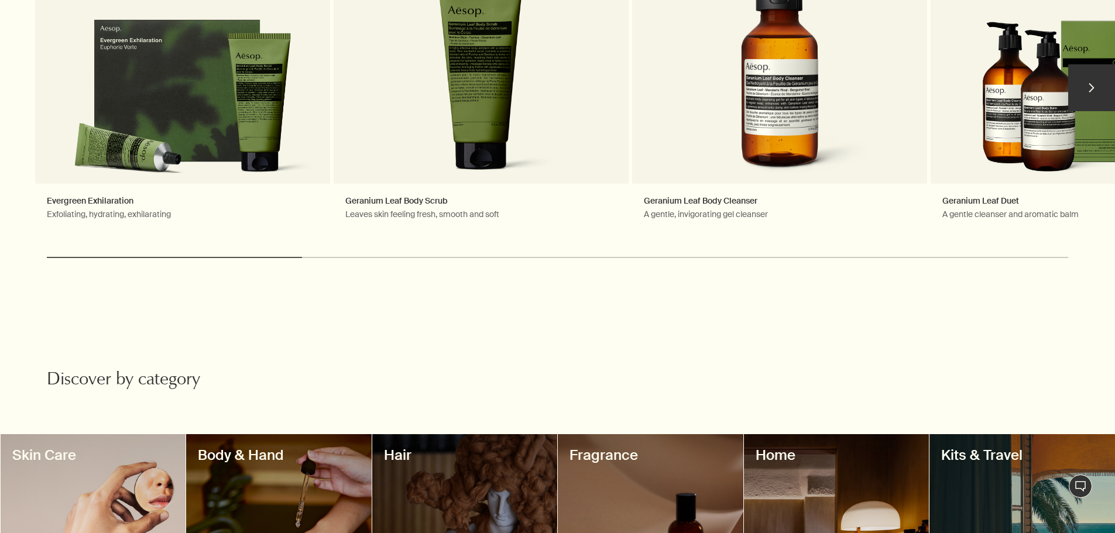
scroll to position [878, 0]
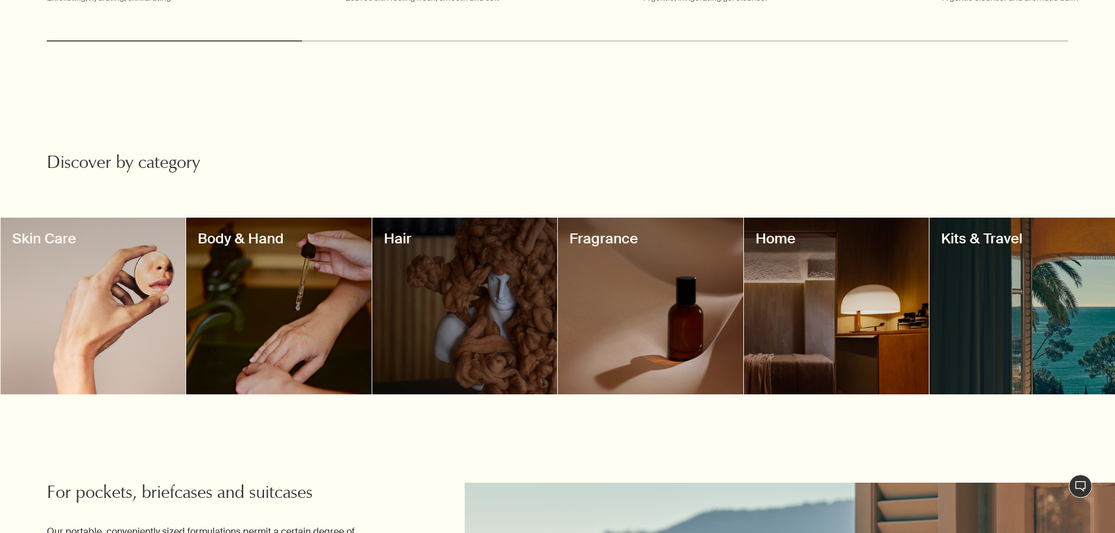
click at [635, 302] on div at bounding box center [651, 306] width 186 height 177
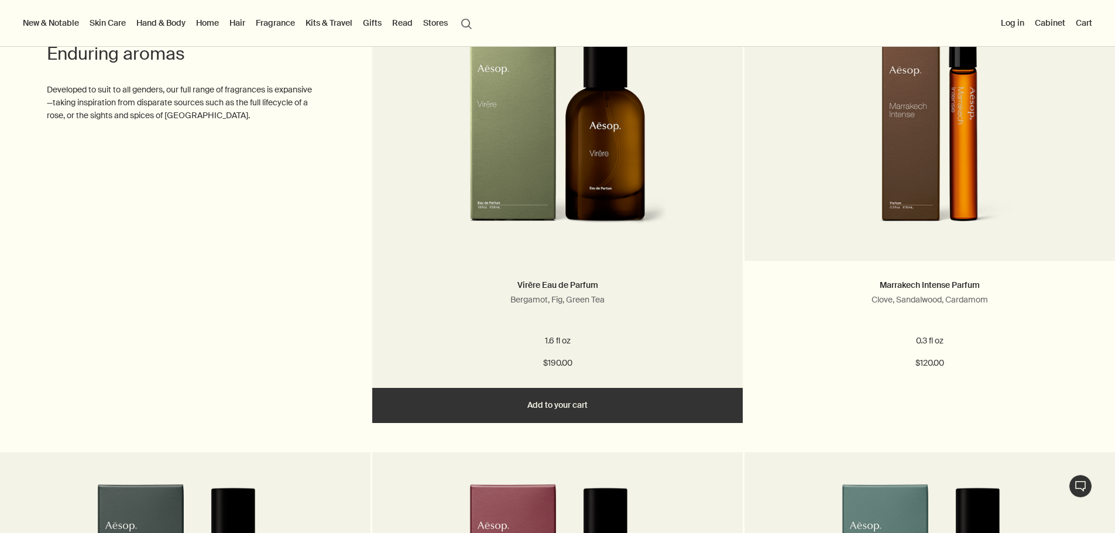
scroll to position [3220, 0]
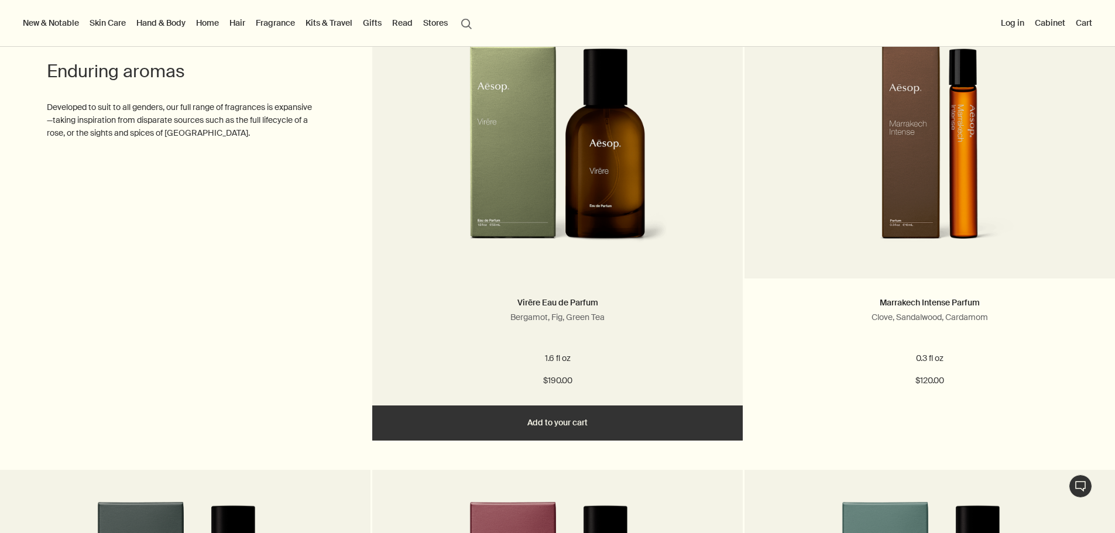
click at [594, 194] on img at bounding box center [558, 152] width 222 height 217
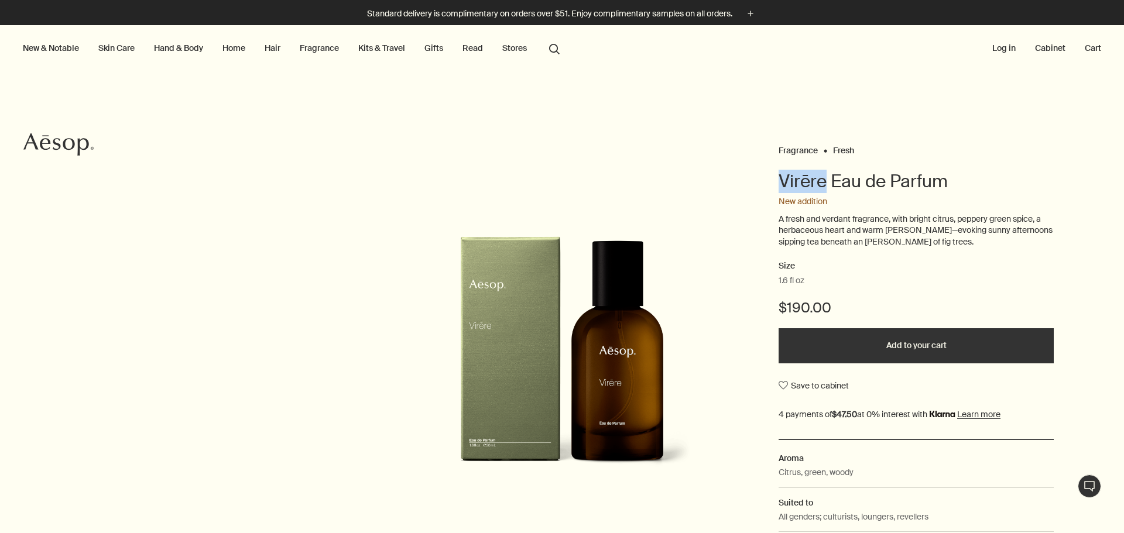
drag, startPoint x: 777, startPoint y: 184, endPoint x: 818, endPoint y: 183, distance: 41.0
click at [818, 183] on h1 "Virēre Eau de Parfum" at bounding box center [916, 181] width 275 height 23
copy h1 "Virēre"
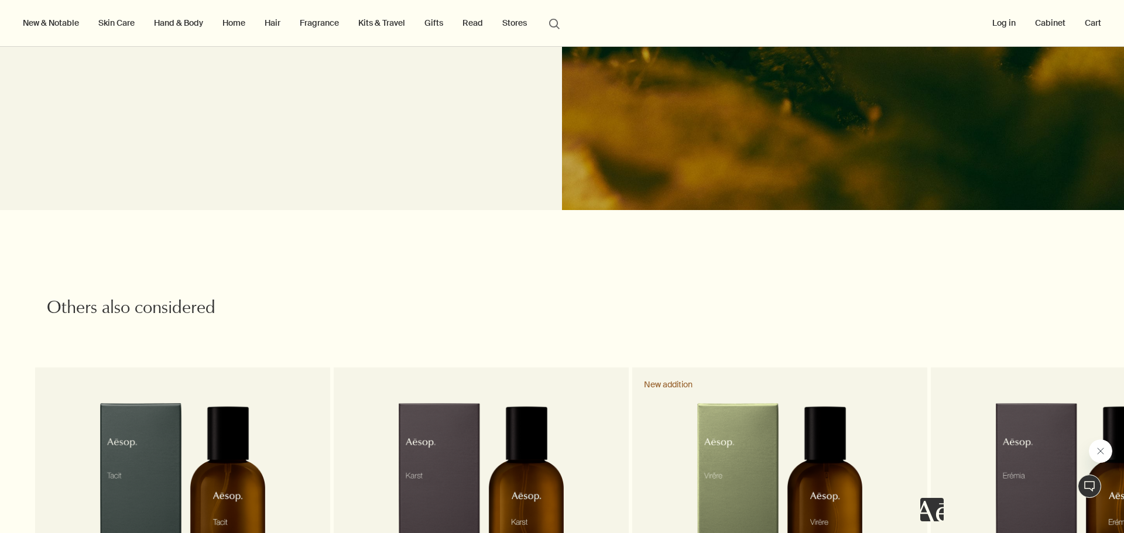
scroll to position [1815, 0]
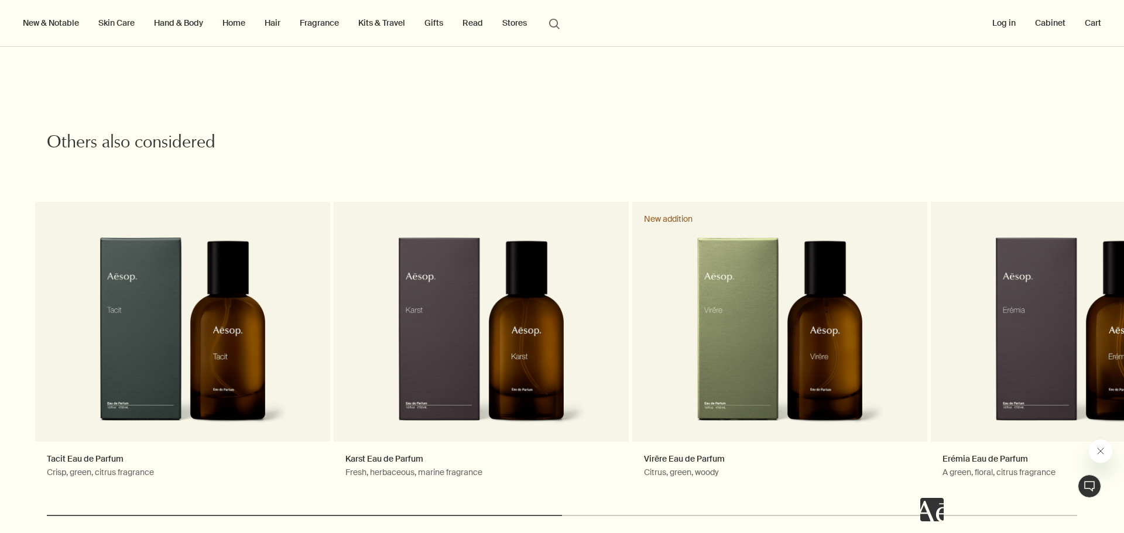
click at [234, 27] on link "Home" at bounding box center [234, 22] width 28 height 15
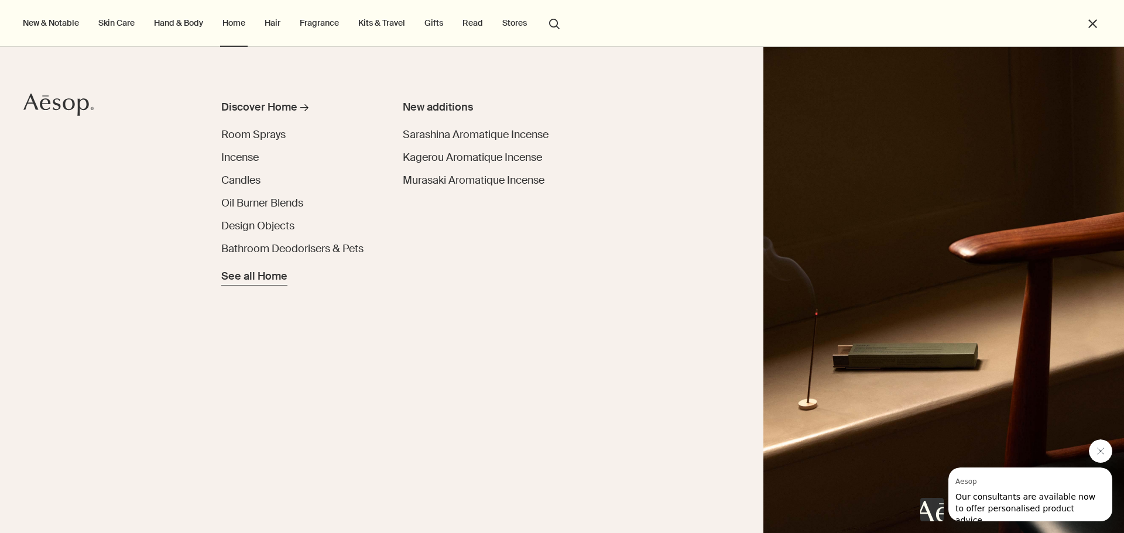
click at [266, 271] on span "See all Home" at bounding box center [254, 277] width 66 height 16
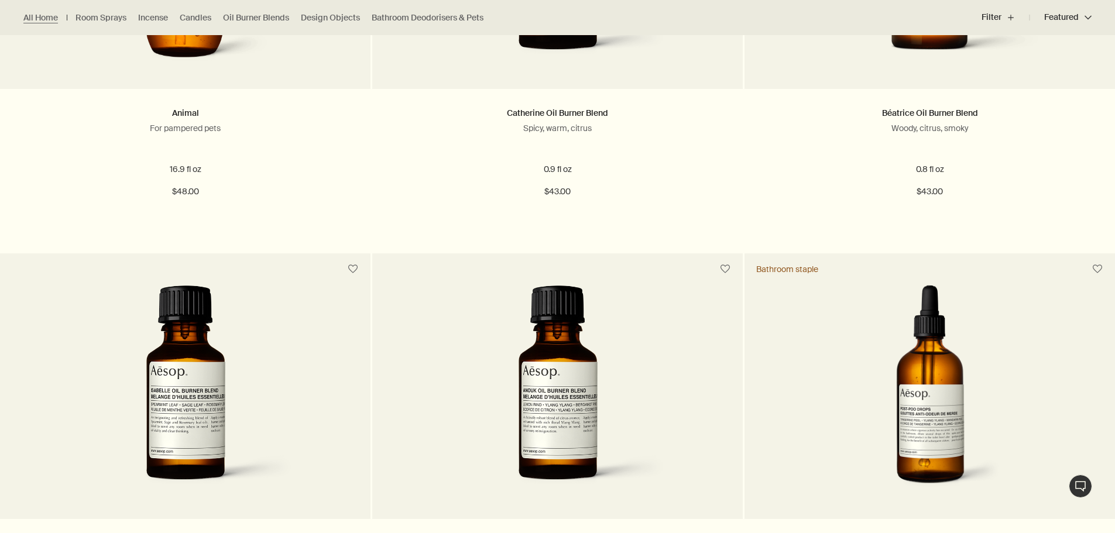
scroll to position [2108, 0]
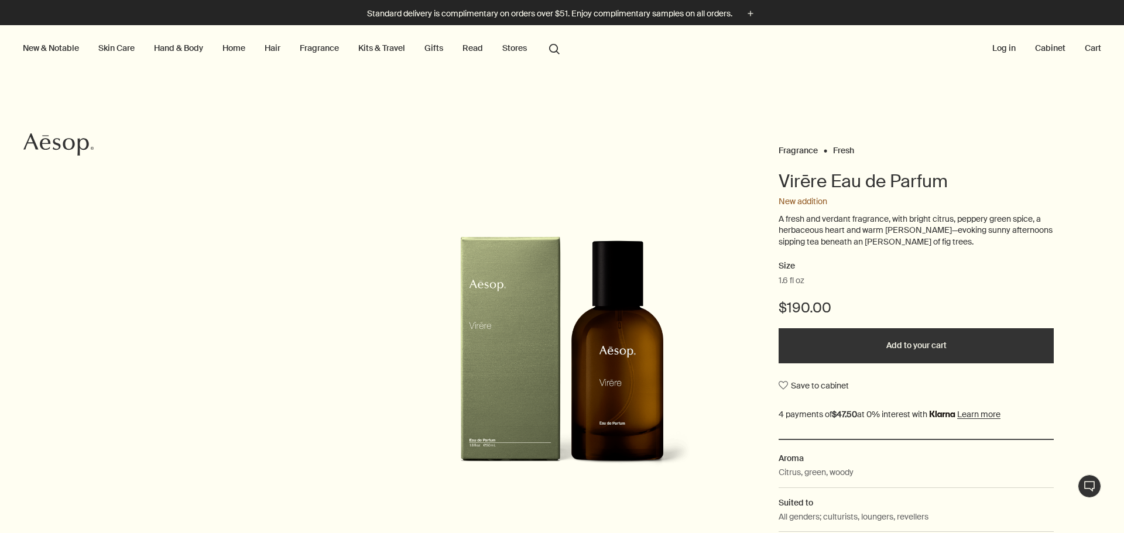
click at [279, 53] on link "Hair" at bounding box center [272, 47] width 20 height 15
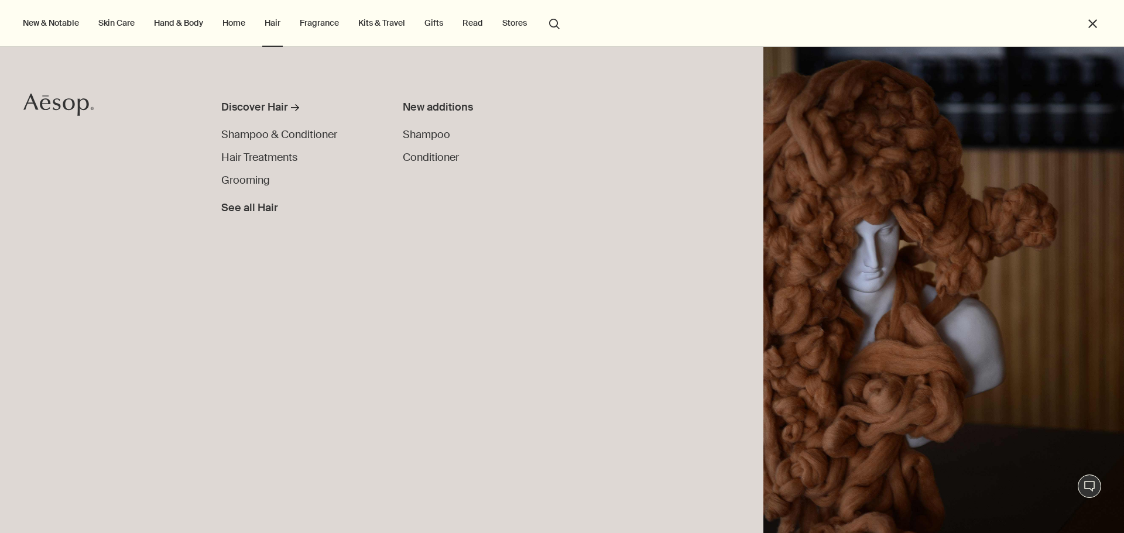
click at [65, 25] on button "New & Notable" at bounding box center [50, 22] width 61 height 15
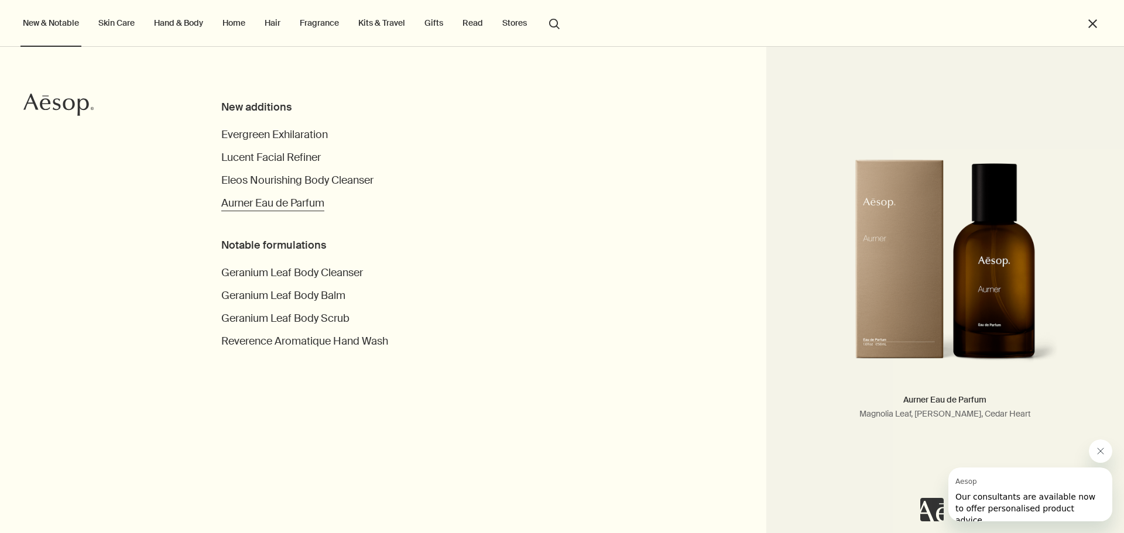
click at [316, 204] on span "Aurner Eau de Parfum" at bounding box center [272, 203] width 103 height 14
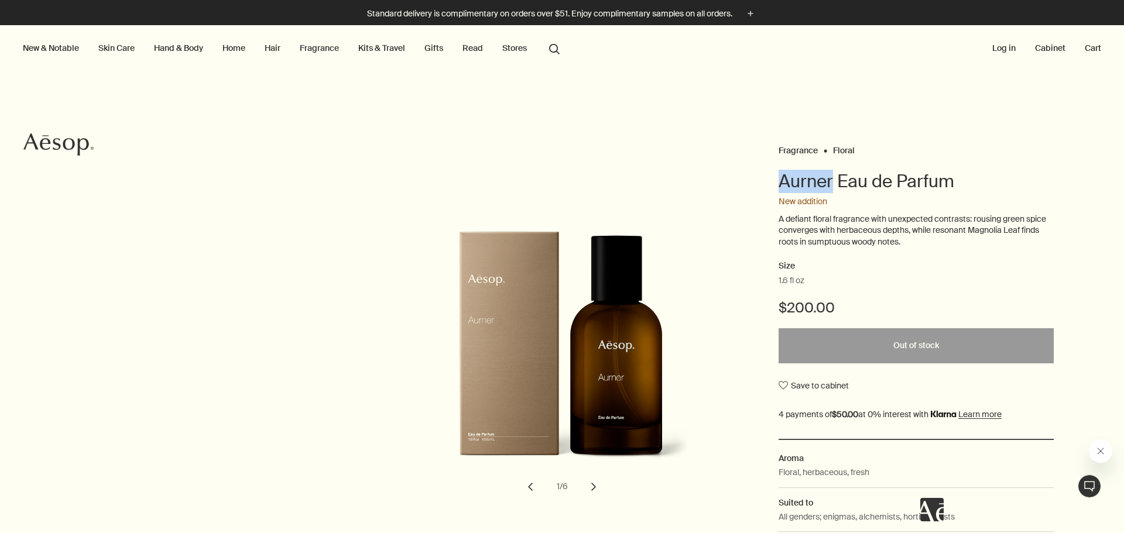
drag, startPoint x: 773, startPoint y: 183, endPoint x: 826, endPoint y: 178, distance: 53.0
click at [826, 178] on div "Fragrance Floral Aurner Eau de Parfum New addition A defiant floral fragrance w…" at bounding box center [562, 363] width 1124 height 443
copy h1 "Aurner"
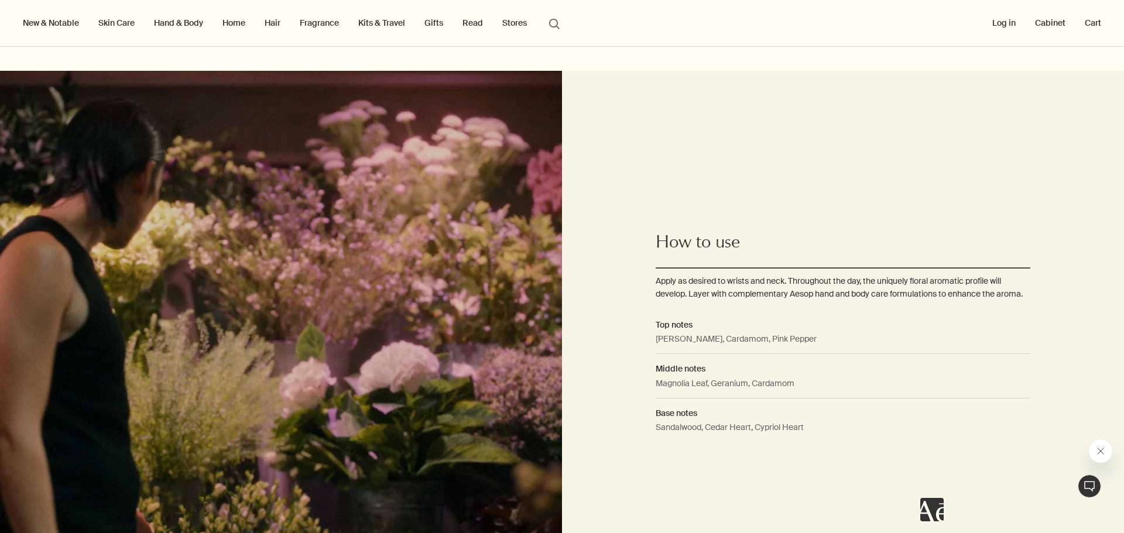
scroll to position [820, 0]
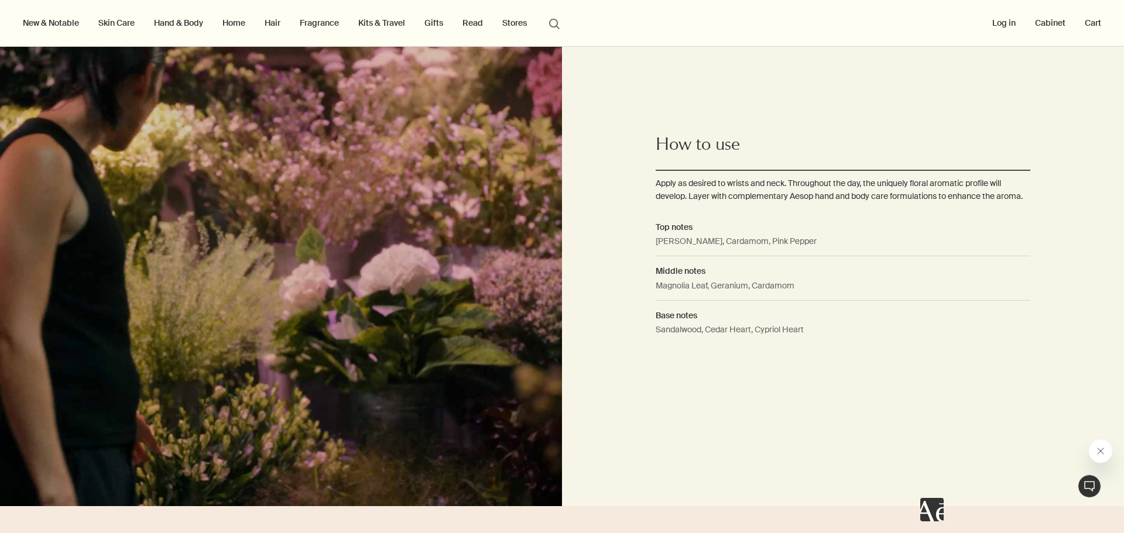
click at [324, 23] on link "Fragrance" at bounding box center [319, 22] width 44 height 15
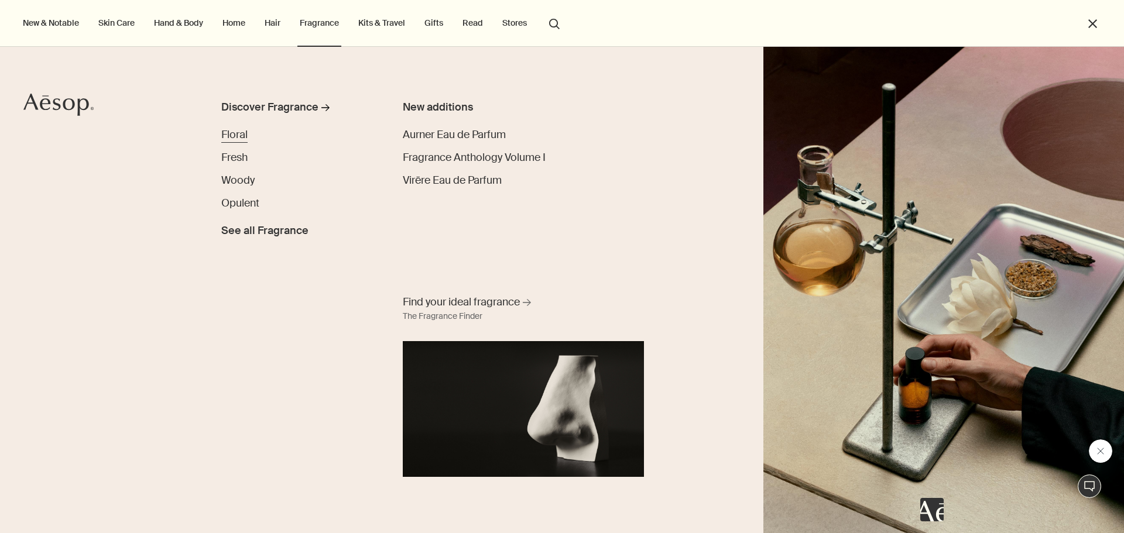
click at [240, 141] on span "Floral" at bounding box center [234, 135] width 26 height 14
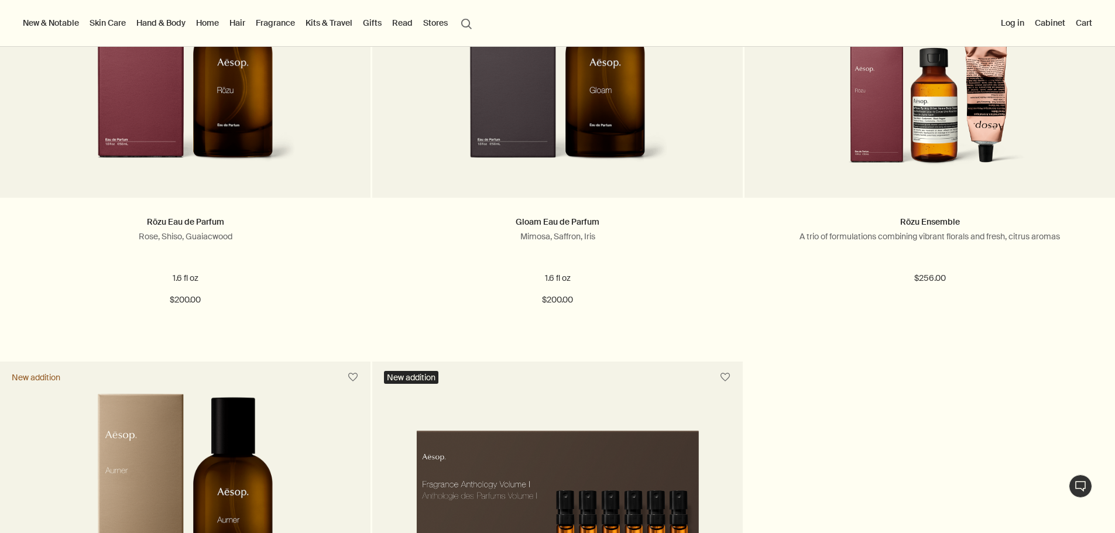
scroll to position [176, 0]
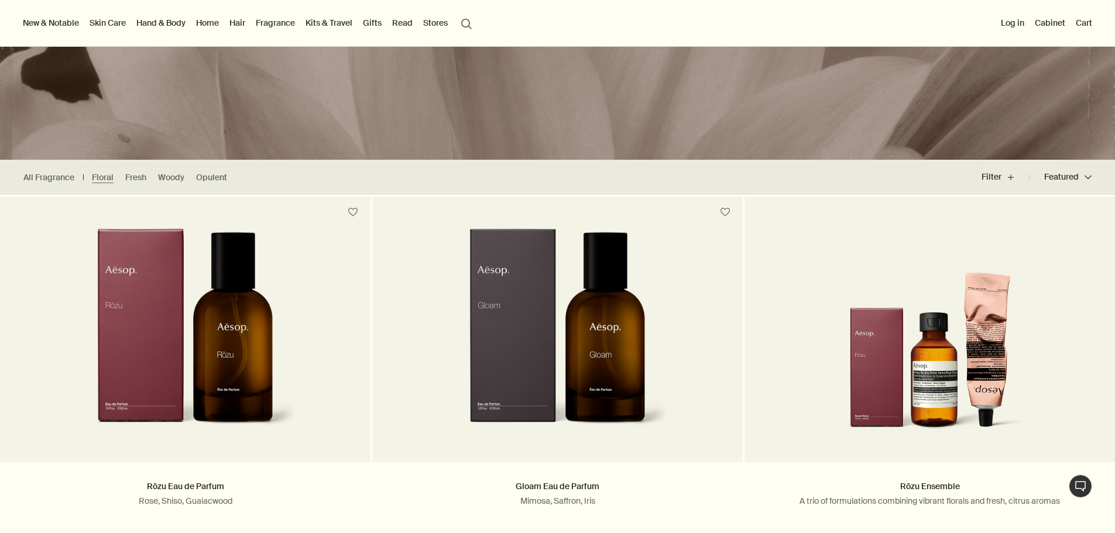
click at [136, 186] on ul "All Fragrance Floral Fresh Woody Opulent" at bounding box center [128, 177] width 256 height 35
click at [136, 179] on link "Fresh" at bounding box center [135, 177] width 21 height 11
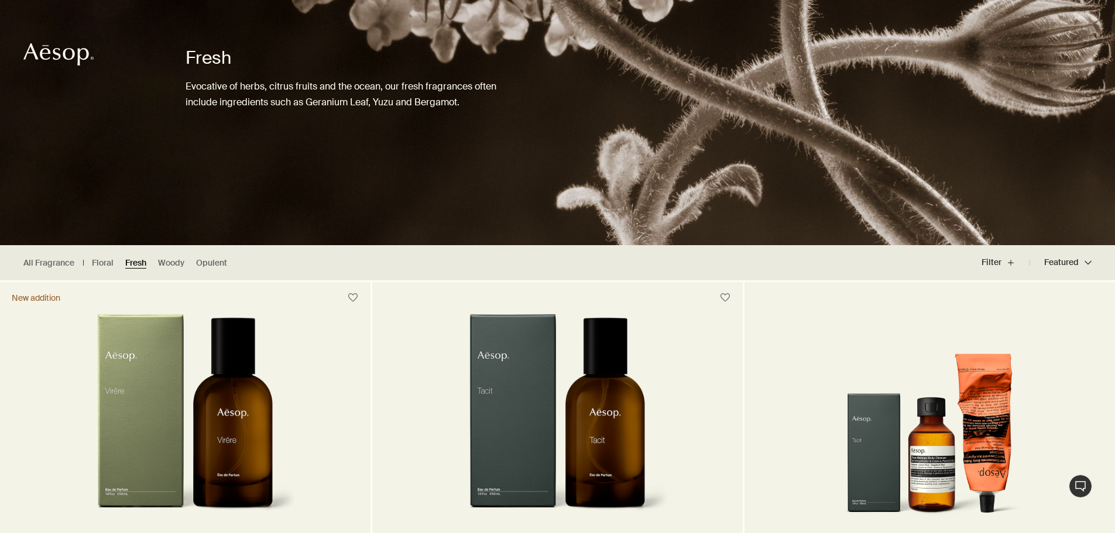
scroll to position [176, 0]
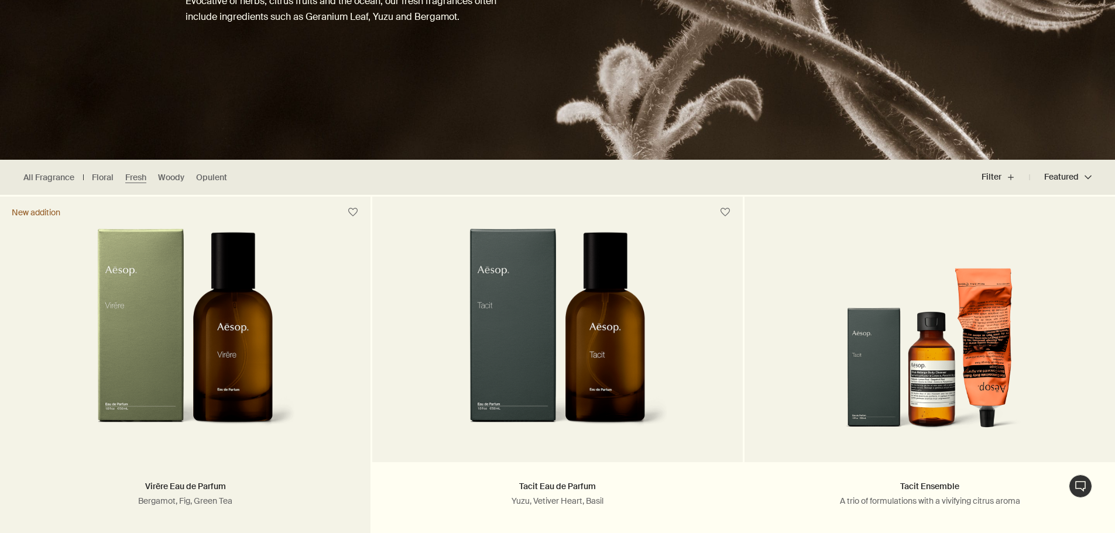
click at [219, 326] on img at bounding box center [185, 336] width 222 height 217
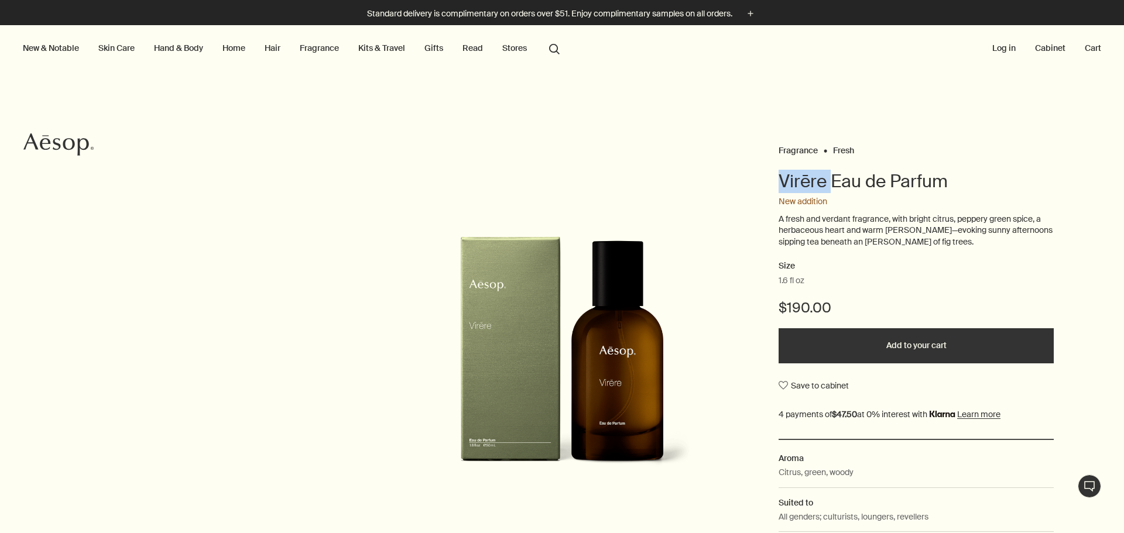
drag, startPoint x: 779, startPoint y: 178, endPoint x: 823, endPoint y: 178, distance: 43.9
click at [823, 178] on div "Fragrance Fresh Virēre Eau de Parfum New addition A fresh and verdant fragrance…" at bounding box center [562, 363] width 1124 height 443
copy h1 "Virēre"
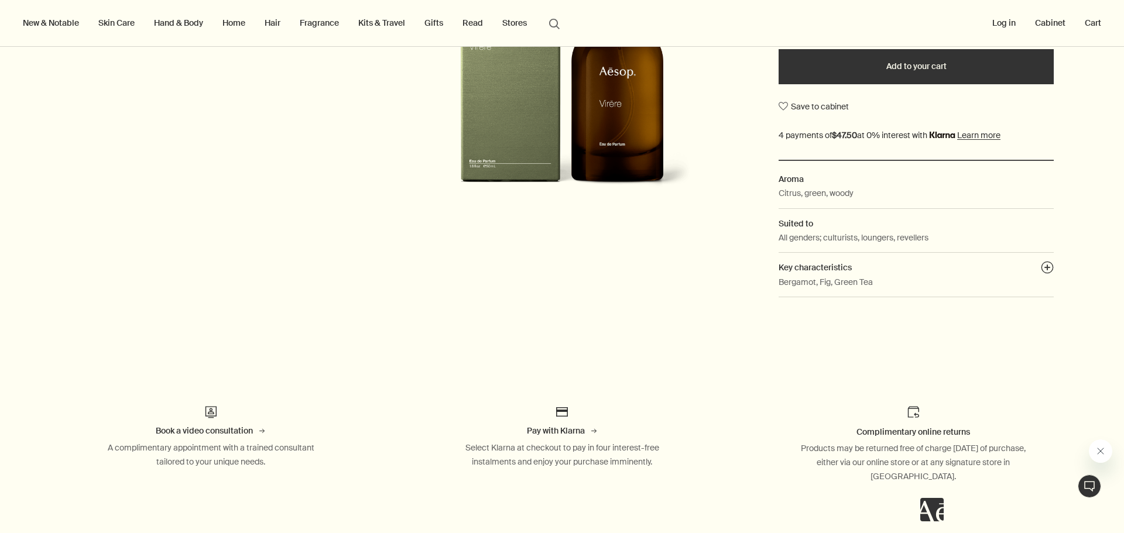
scroll to position [293, 0]
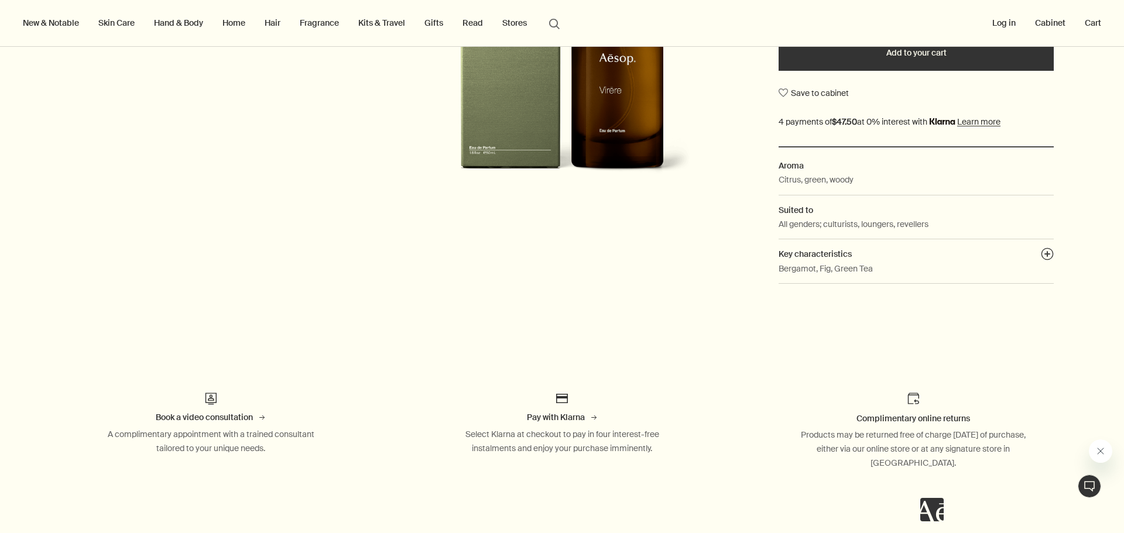
click at [1103, 447] on icon "Close message from Aesop" at bounding box center [1100, 451] width 9 height 9
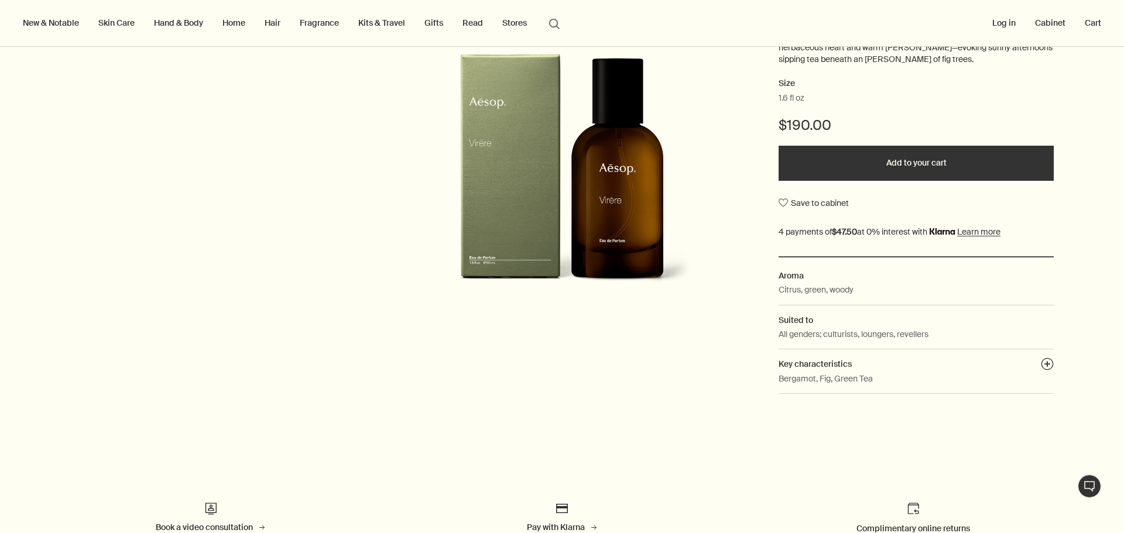
scroll to position [0, 0]
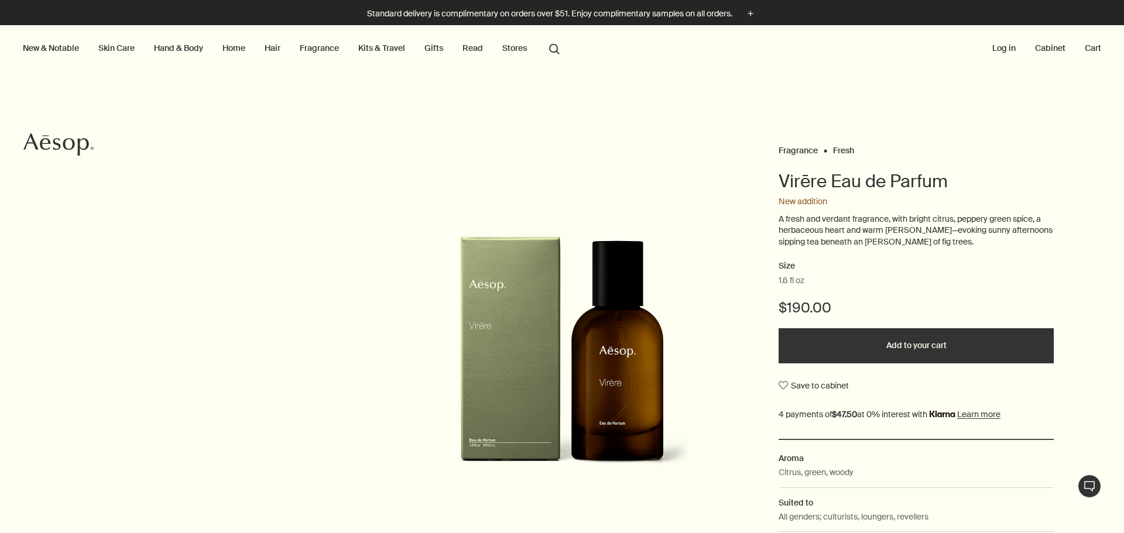
click at [213, 45] on ul "New & Notable New additions Evergreen Exhilaration Lucent Facial Refiner Eleos …" at bounding box center [292, 48] width 544 height 47
click at [228, 47] on link "Home" at bounding box center [234, 47] width 28 height 15
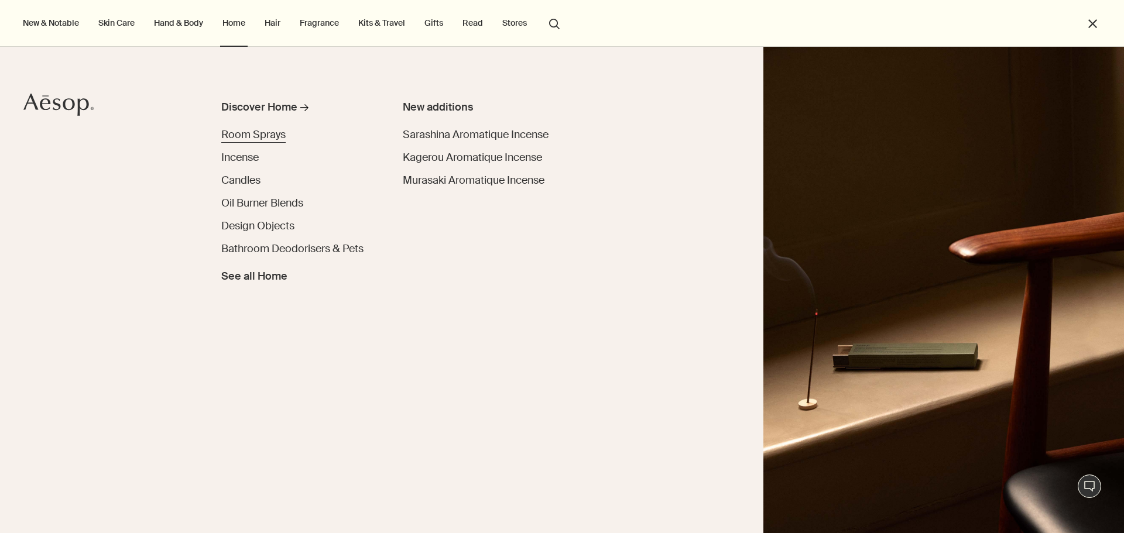
click at [231, 134] on span "Room Sprays" at bounding box center [253, 135] width 64 height 14
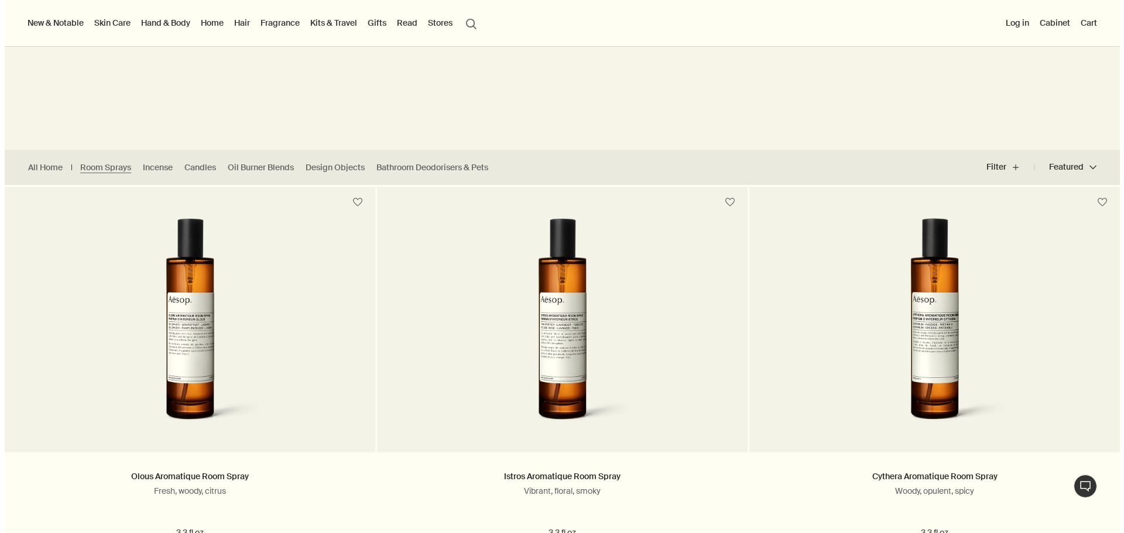
scroll to position [59, 0]
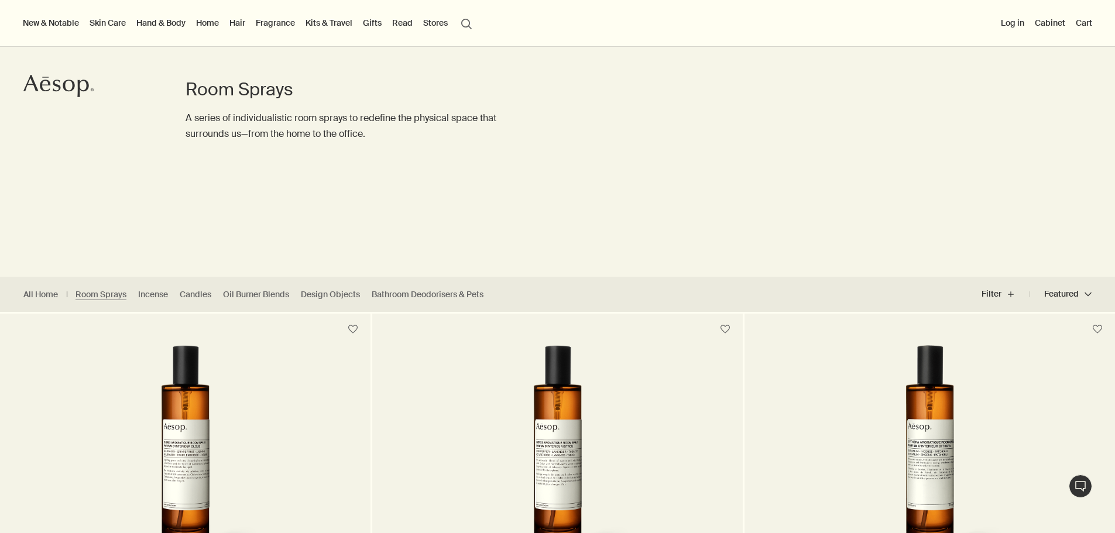
click at [187, 26] on link "Hand & Body" at bounding box center [161, 22] width 54 height 15
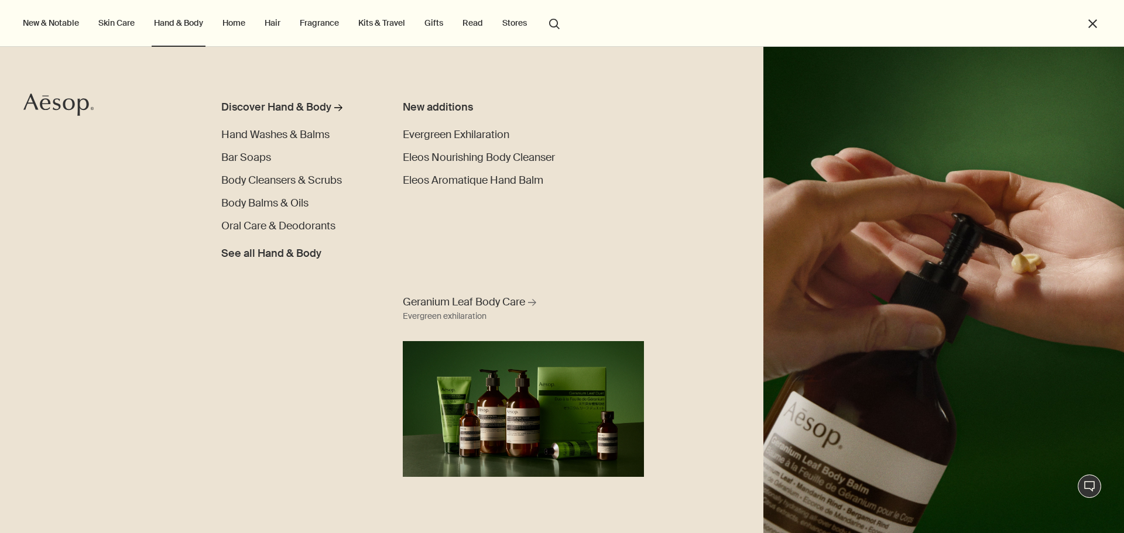
click at [125, 18] on link "Skin Care" at bounding box center [116, 22] width 41 height 15
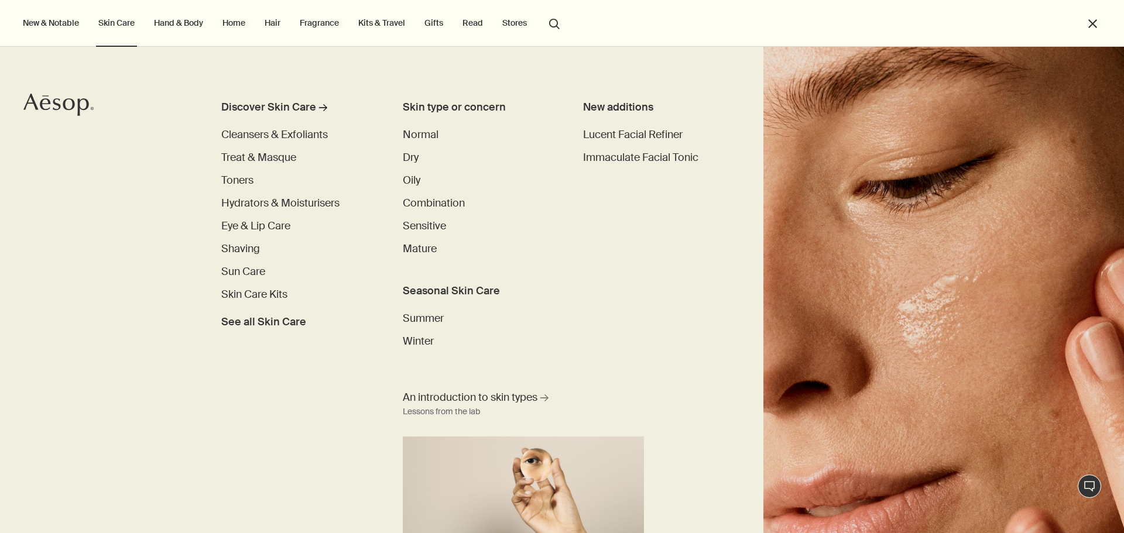
click at [69, 24] on button "New & Notable" at bounding box center [50, 22] width 61 height 15
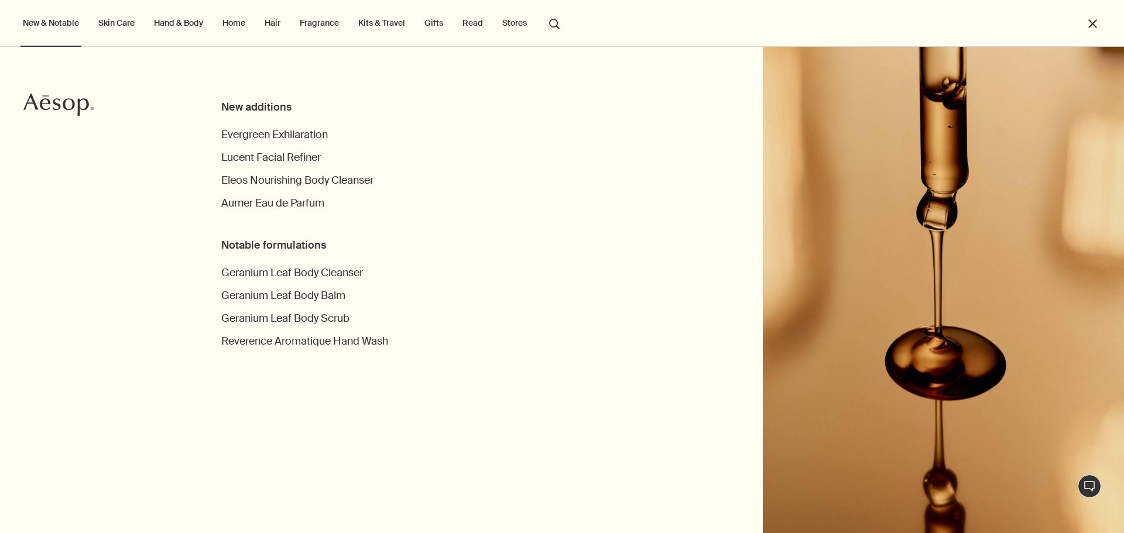
click at [390, 23] on link "Kits & Travel" at bounding box center [382, 22] width 52 height 15
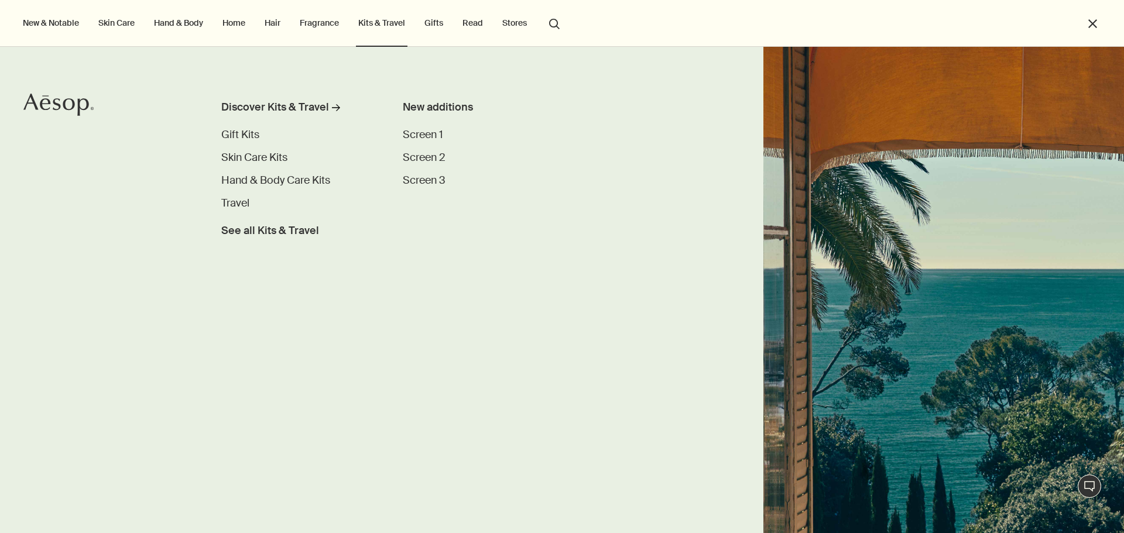
click at [330, 29] on link "Fragrance" at bounding box center [319, 22] width 44 height 15
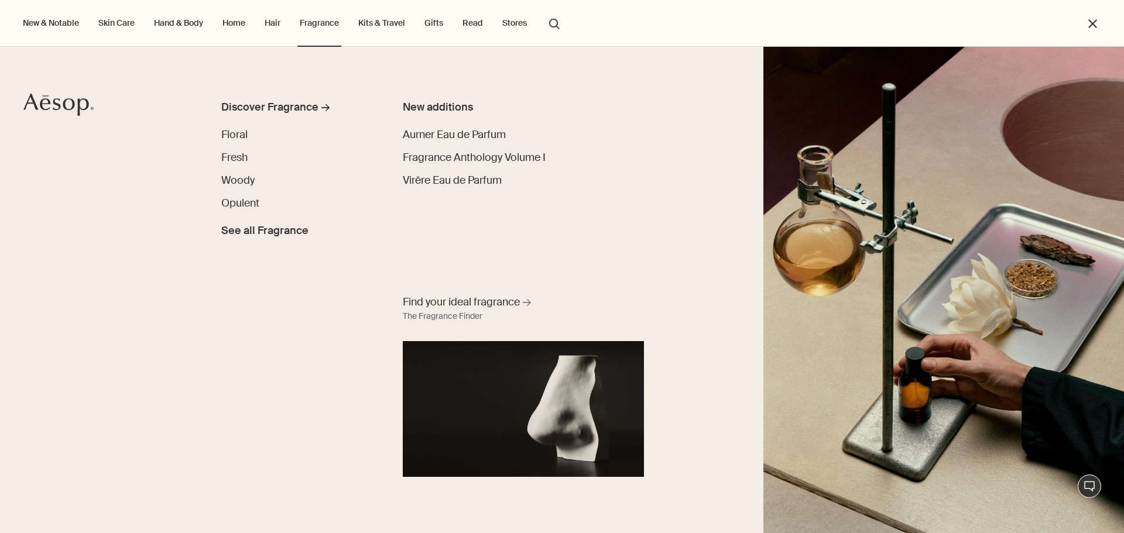
click at [241, 20] on link "Home" at bounding box center [234, 22] width 28 height 15
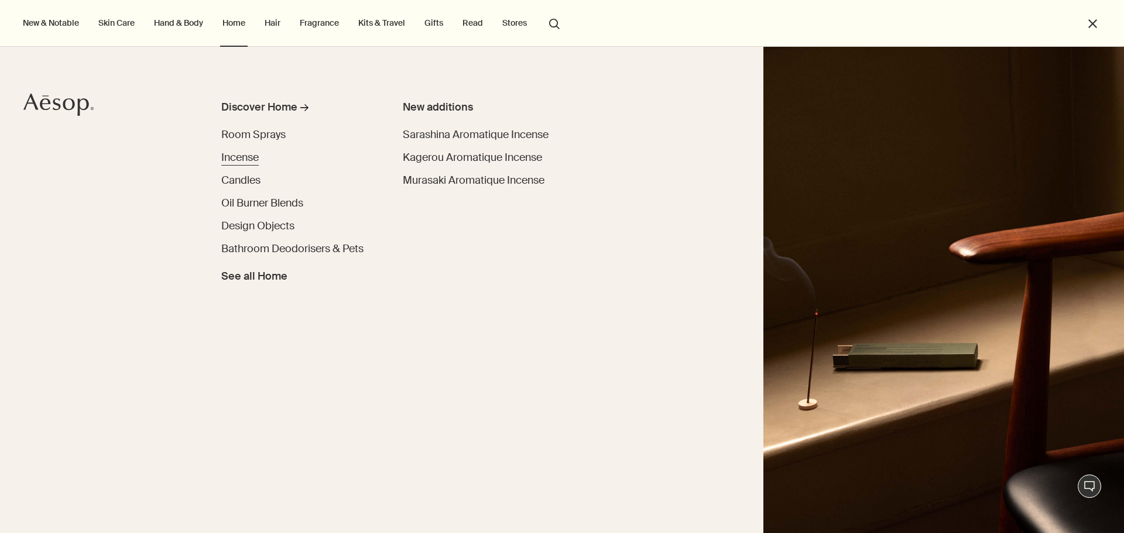
click at [237, 157] on span "Incense" at bounding box center [239, 157] width 37 height 14
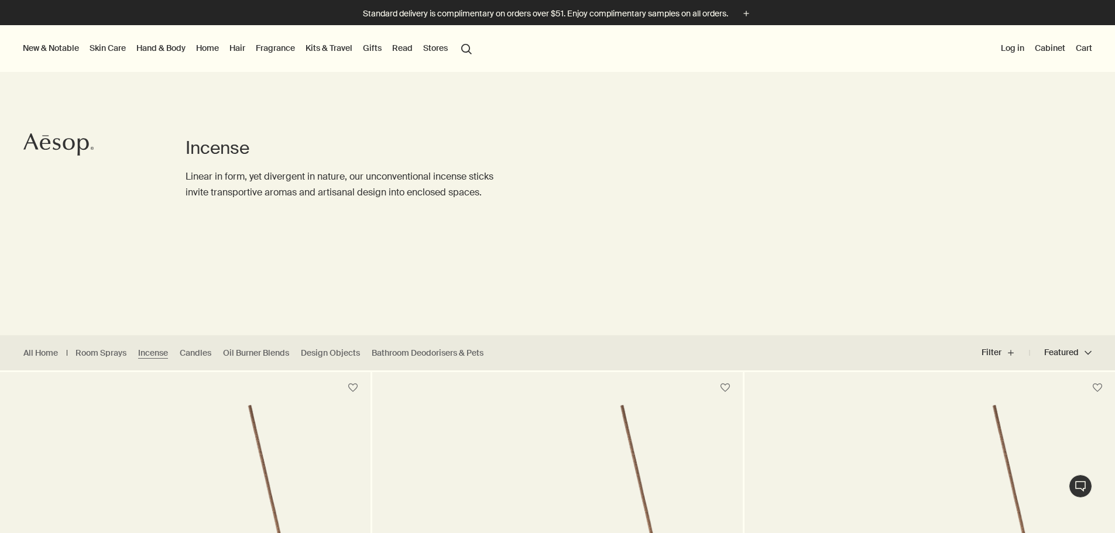
click at [297, 50] on link "Fragrance" at bounding box center [275, 47] width 44 height 15
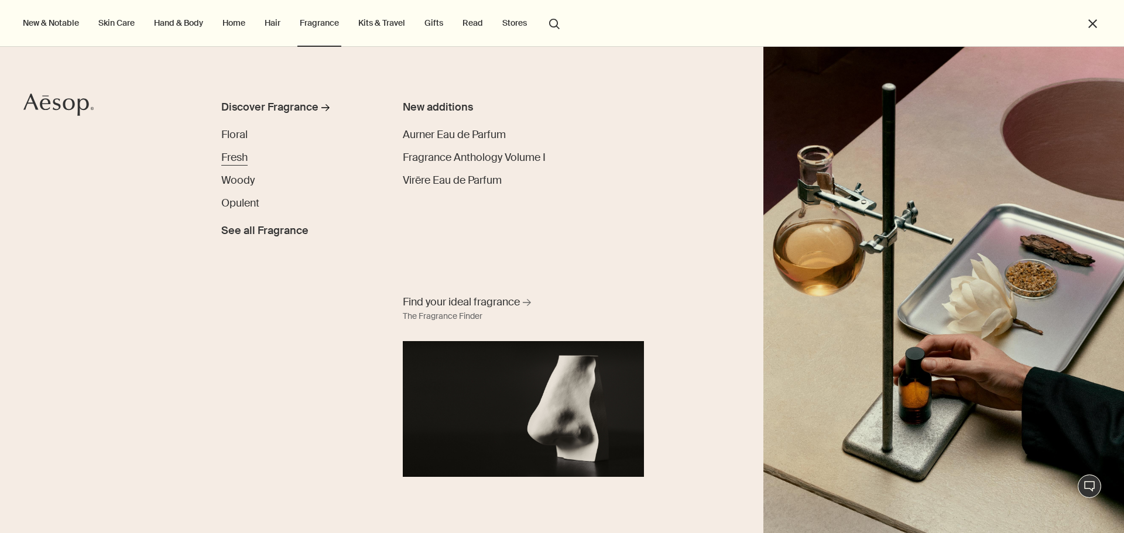
click at [247, 163] on span "Fresh" at bounding box center [234, 157] width 26 height 14
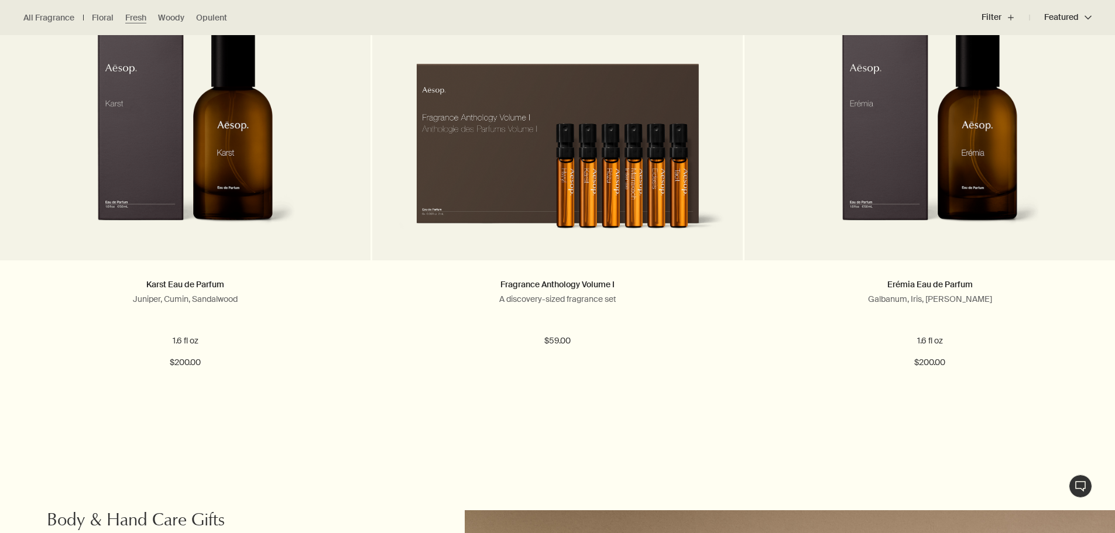
scroll to position [1054, 0]
